Goal: Information Seeking & Learning: Check status

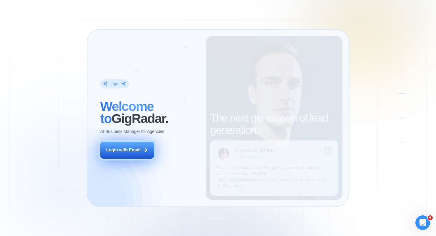
click at [139, 154] on button "Login with Email" at bounding box center [127, 149] width 54 height 17
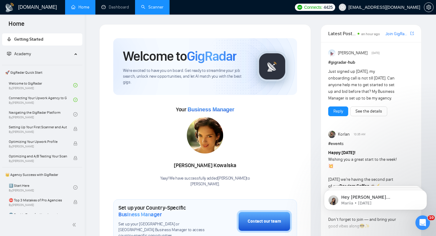
click at [157, 8] on link "Scanner" at bounding box center [152, 7] width 22 height 5
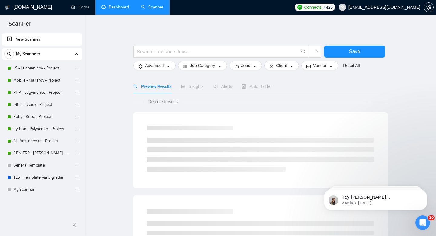
click at [109, 7] on link "Dashboard" at bounding box center [115, 7] width 28 height 5
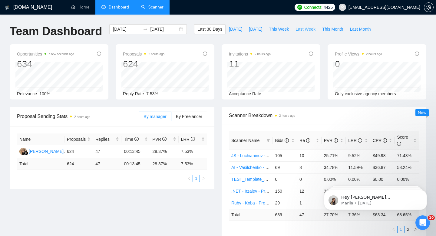
click at [306, 31] on span "Last Week" at bounding box center [306, 29] width 20 height 7
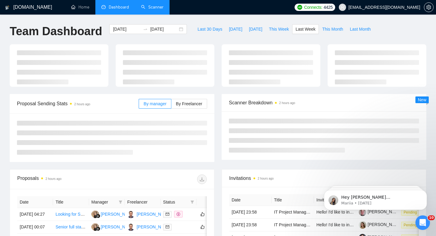
type input "2025-09-15"
type input "2025-09-21"
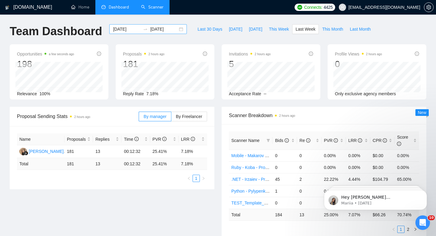
click at [177, 30] on div "2025-09-15 2025-09-21" at bounding box center [148, 29] width 78 height 10
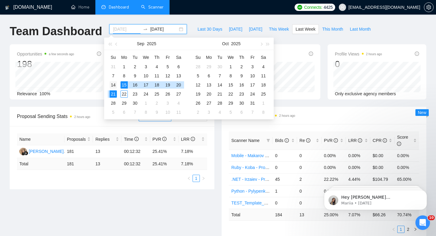
type input "[DATE]"
click at [114, 85] on div "14" at bounding box center [113, 84] width 7 height 7
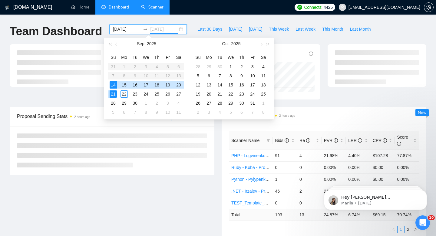
click at [115, 93] on div "21" at bounding box center [113, 93] width 7 height 7
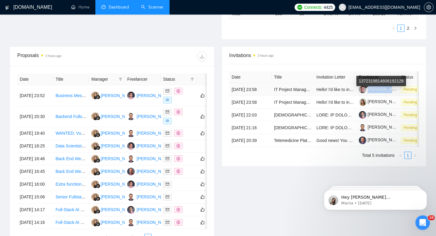
copy link "Yevhen Sobol"
drag, startPoint x: 396, startPoint y: 93, endPoint x: 369, endPoint y: 93, distance: 27.3
click at [369, 93] on td "Yevhen Sobol" at bounding box center [378, 89] width 42 height 13
